Goal: Find specific page/section: Find specific page/section

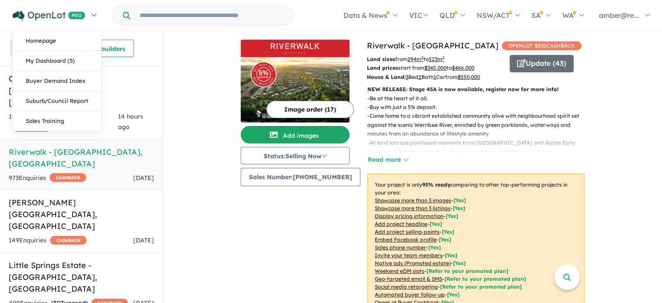
scroll to position [185, 0]
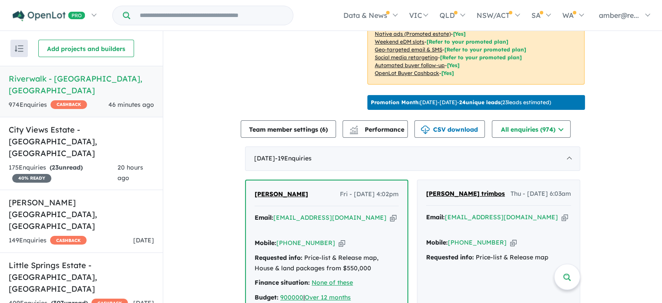
scroll to position [348, 0]
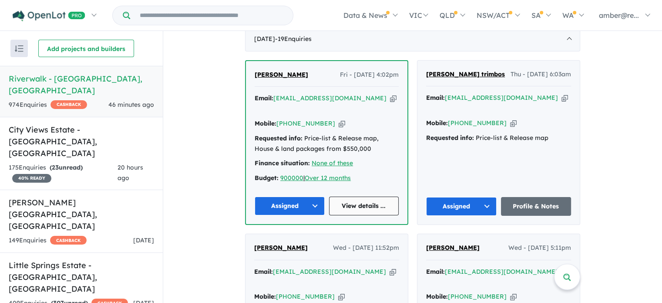
click at [380, 196] on link "View details ..." at bounding box center [364, 205] width 70 height 19
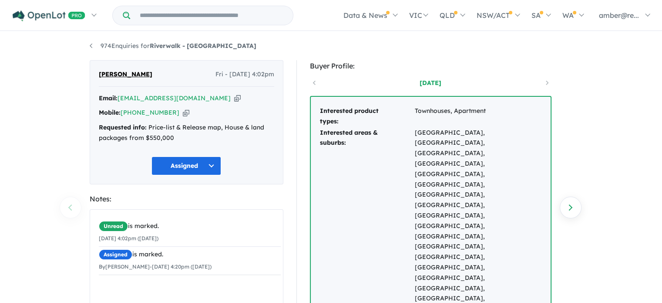
click at [234, 99] on icon "button" at bounding box center [237, 98] width 7 height 9
